Goal: Task Accomplishment & Management: Manage account settings

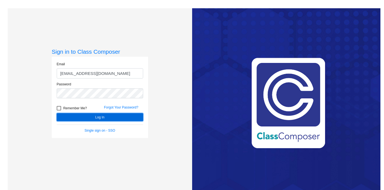
click at [101, 119] on button "Log In" at bounding box center [100, 117] width 87 height 8
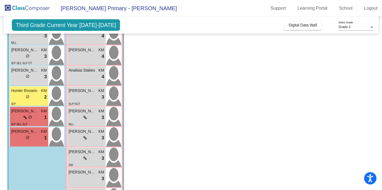
scroll to position [144, 0]
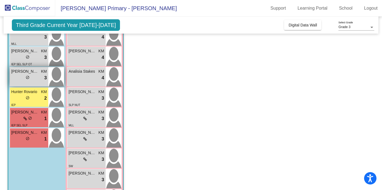
click at [35, 78] on div "lock do_not_disturb_alt 3" at bounding box center [29, 77] width 36 height 7
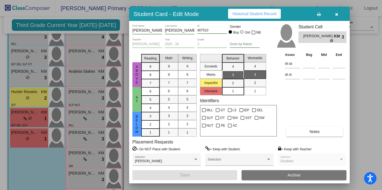
click at [335, 14] on icon "button" at bounding box center [336, 14] width 3 height 4
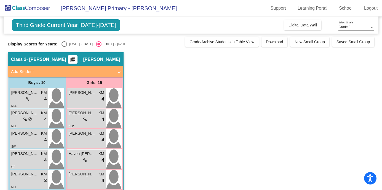
scroll to position [0, 0]
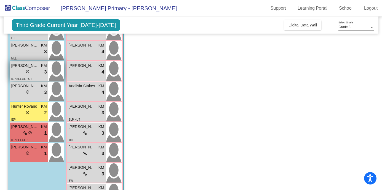
click at [37, 71] on div "lock do_not_disturb_alt 3" at bounding box center [29, 72] width 36 height 7
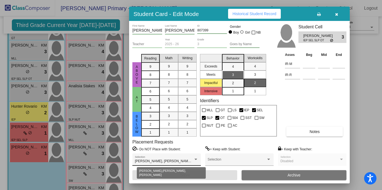
click at [195, 160] on div at bounding box center [195, 160] width 5 height 4
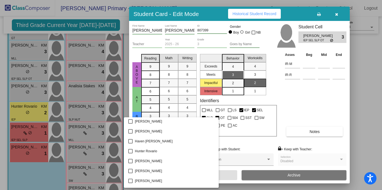
click at [276, 143] on div at bounding box center [191, 95] width 382 height 190
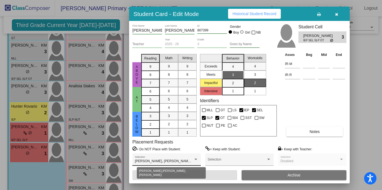
click at [197, 160] on div at bounding box center [195, 159] width 3 height 1
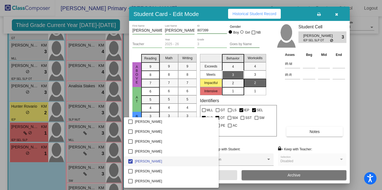
click at [218, 147] on div at bounding box center [191, 95] width 382 height 190
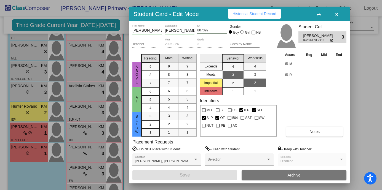
click at [142, 150] on label "= Do NOT Place with Student:" at bounding box center [156, 149] width 48 height 6
click at [136, 149] on icon at bounding box center [134, 148] width 4 height 5
click at [338, 15] on button "button" at bounding box center [336, 14] width 18 height 10
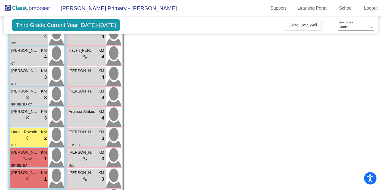
scroll to position [84, 0]
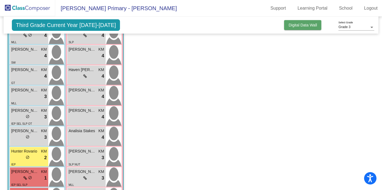
click at [313, 23] on span "Digital Data Wall" at bounding box center [302, 25] width 28 height 4
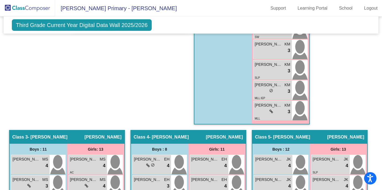
scroll to position [0, 0]
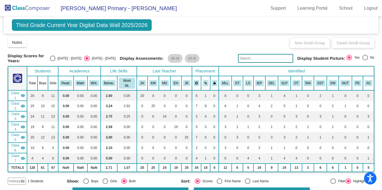
click at [65, 26] on span "Third Grade Current Year Digital Data Wall 2025/2026" at bounding box center [82, 25] width 140 height 12
click at [102, 10] on span "Blaine Primary - Kaitlyn" at bounding box center [116, 8] width 122 height 9
